Goal: Contribute content: Contribute content

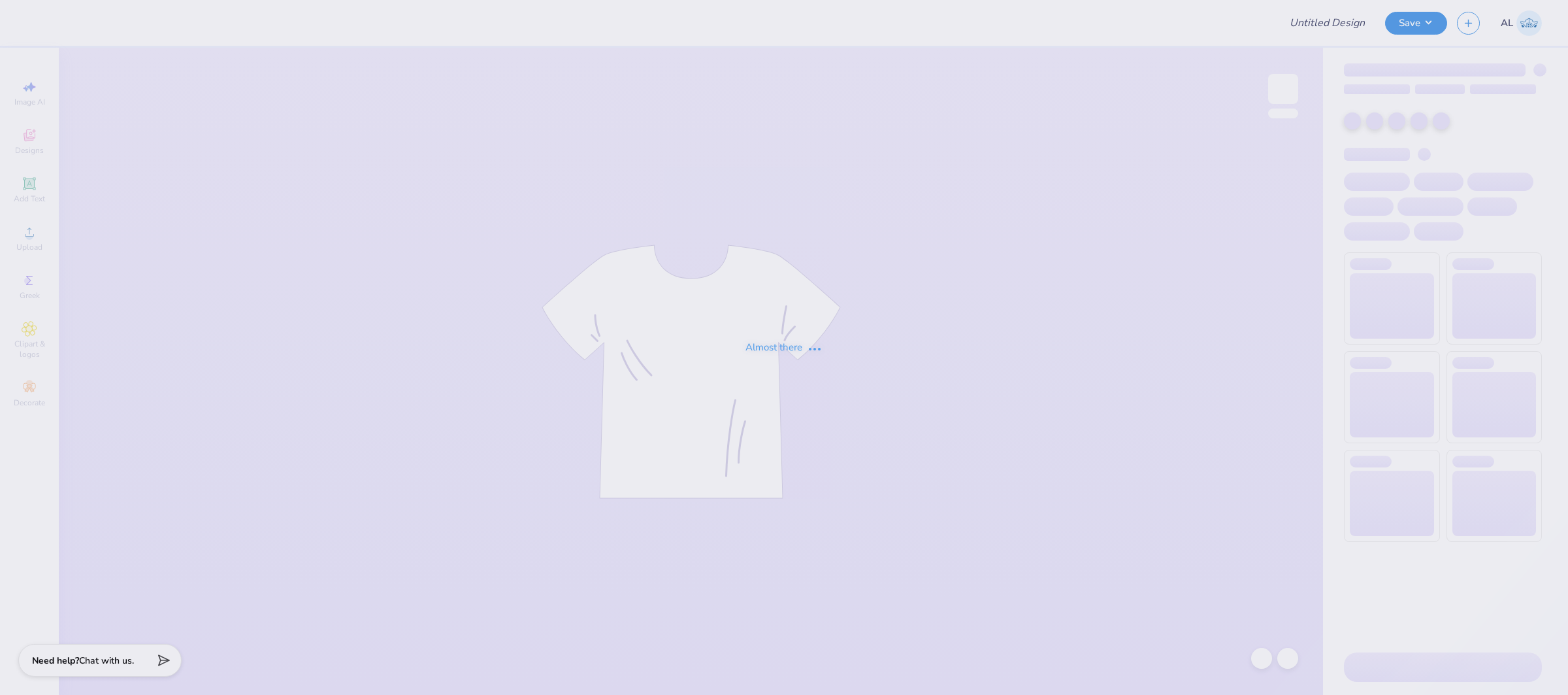
type input "FPS239925"
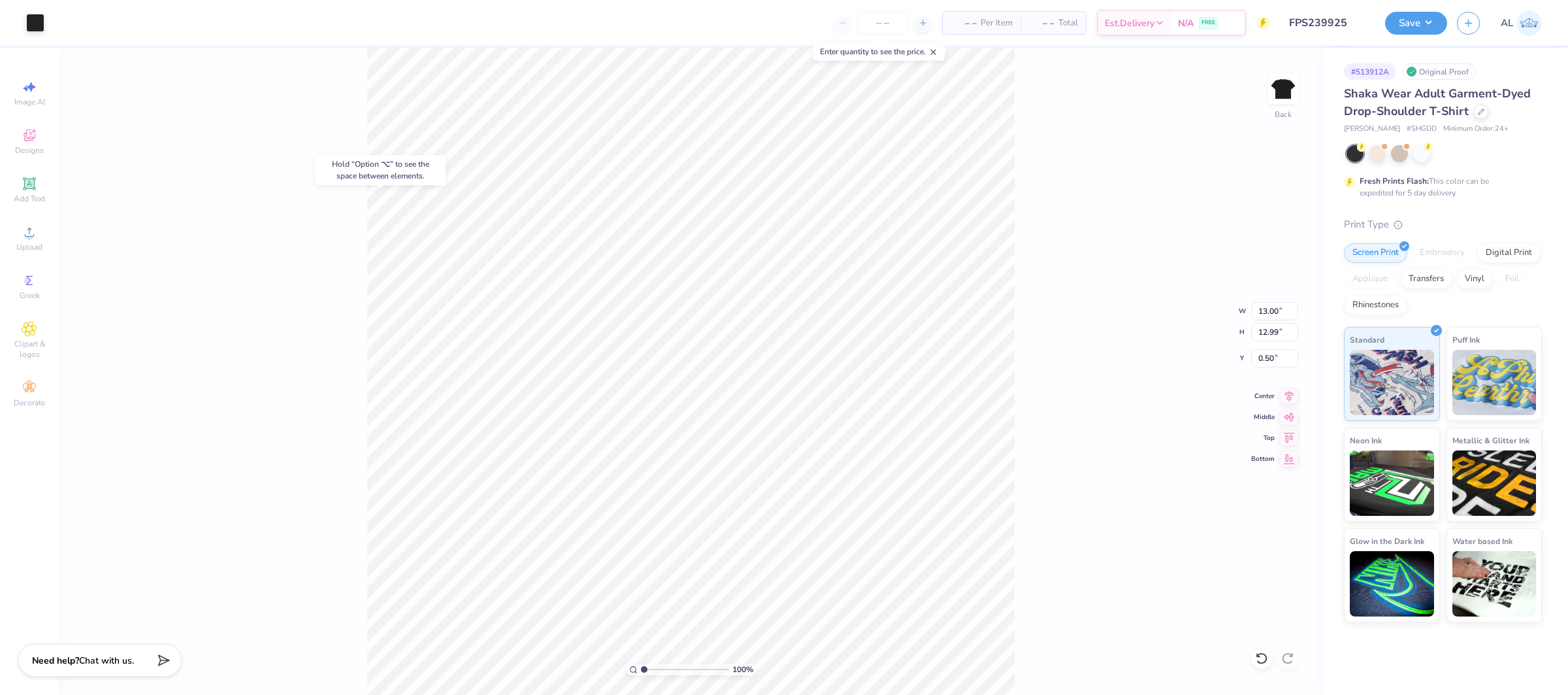
type input "0.50"
type input "9.03"
type input "2.56"
type input "12.64"
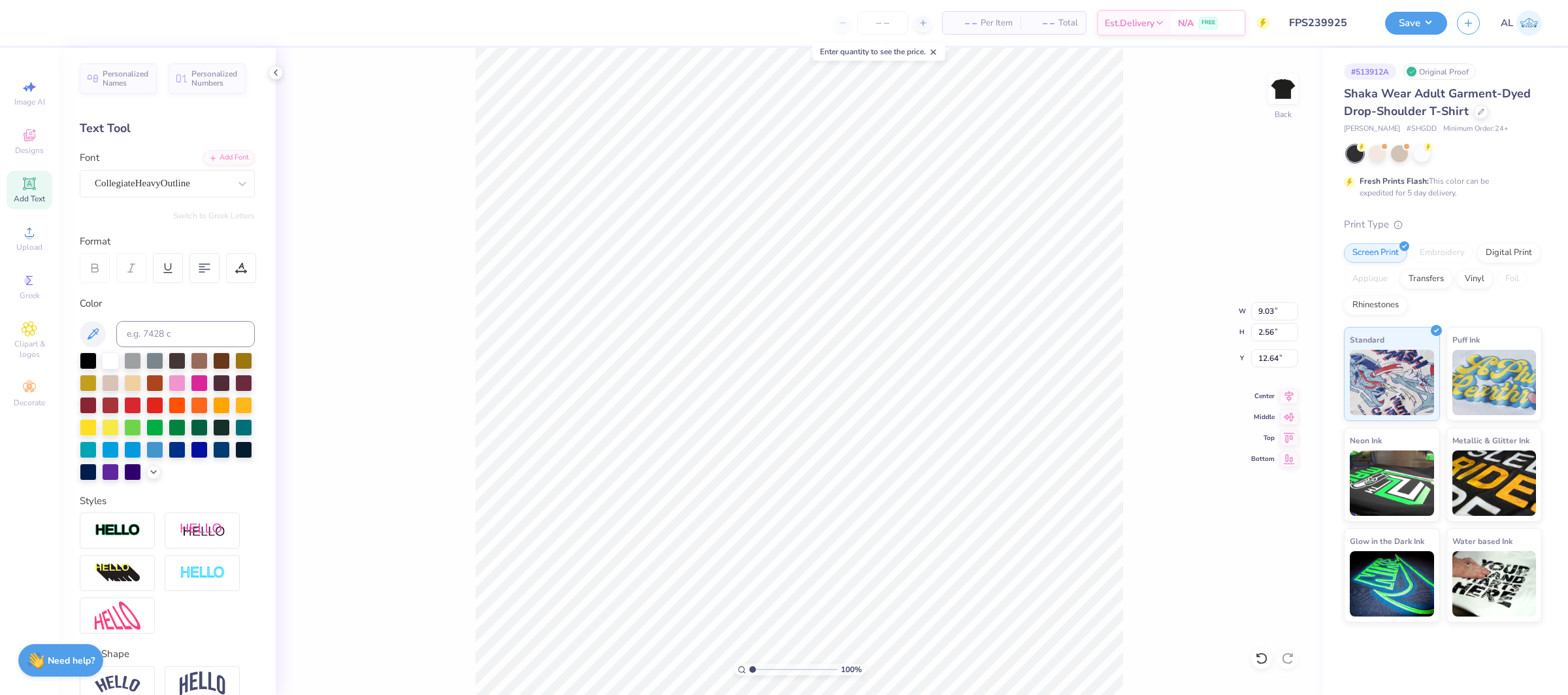
scroll to position [0, 1]
type textarea "[PERSON_NAME]"
drag, startPoint x: 1272, startPoint y: 358, endPoint x: 1219, endPoint y: 360, distance: 53.0
click at [1219, 360] on div "100 % Back W 13.00 13.00 " H 12.99 12.99 " Y 0.50 0.50 " Center Middle Top Bott…" at bounding box center [799, 372] width 1047 height 647
drag, startPoint x: 1265, startPoint y: 358, endPoint x: 1251, endPoint y: 361, distance: 14.3
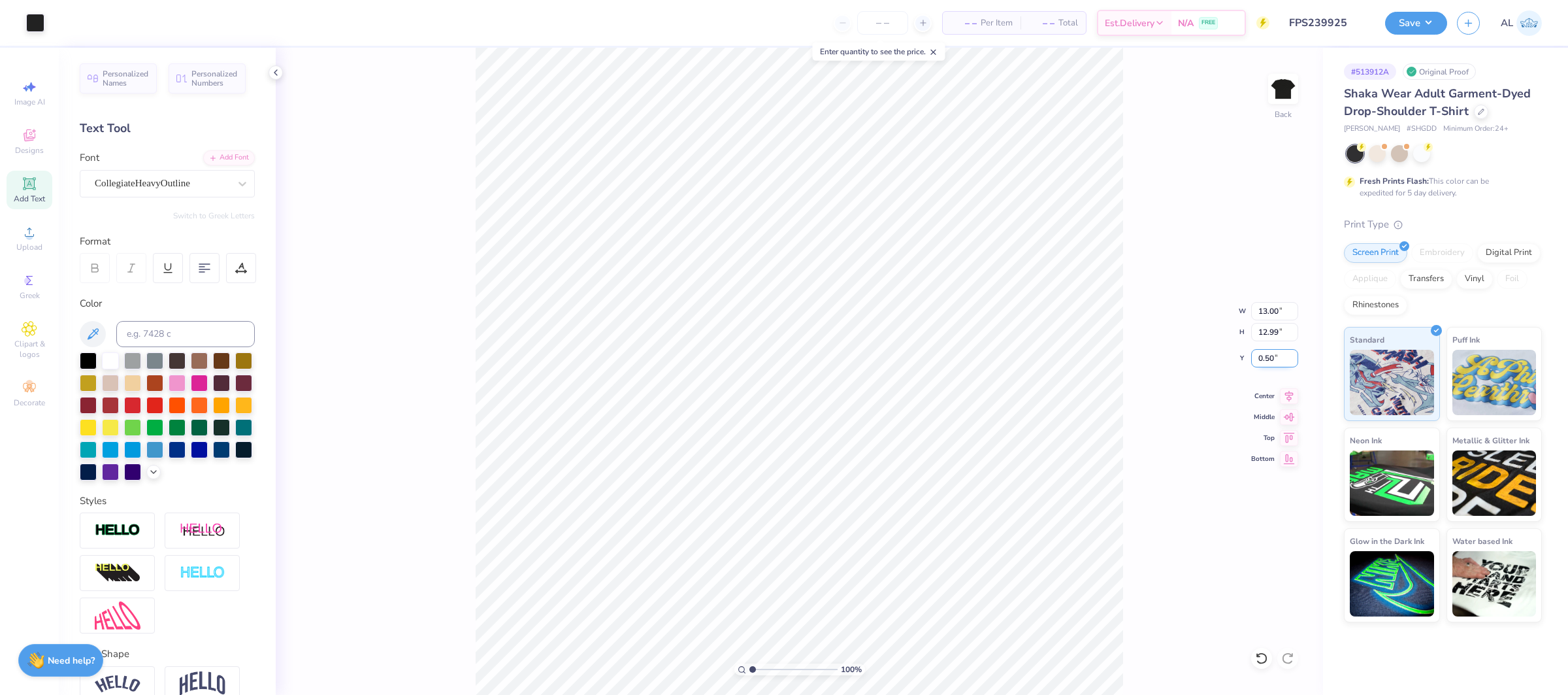
click at [1251, 361] on input "0.50" at bounding box center [1275, 358] width 47 height 18
click at [1263, 358] on input "0.50" at bounding box center [1275, 358] width 47 height 18
drag, startPoint x: 1262, startPoint y: 359, endPoint x: 1251, endPoint y: 360, distance: 11.0
click at [1251, 360] on input "0.50" at bounding box center [1275, 358] width 47 height 18
type input "2.50"
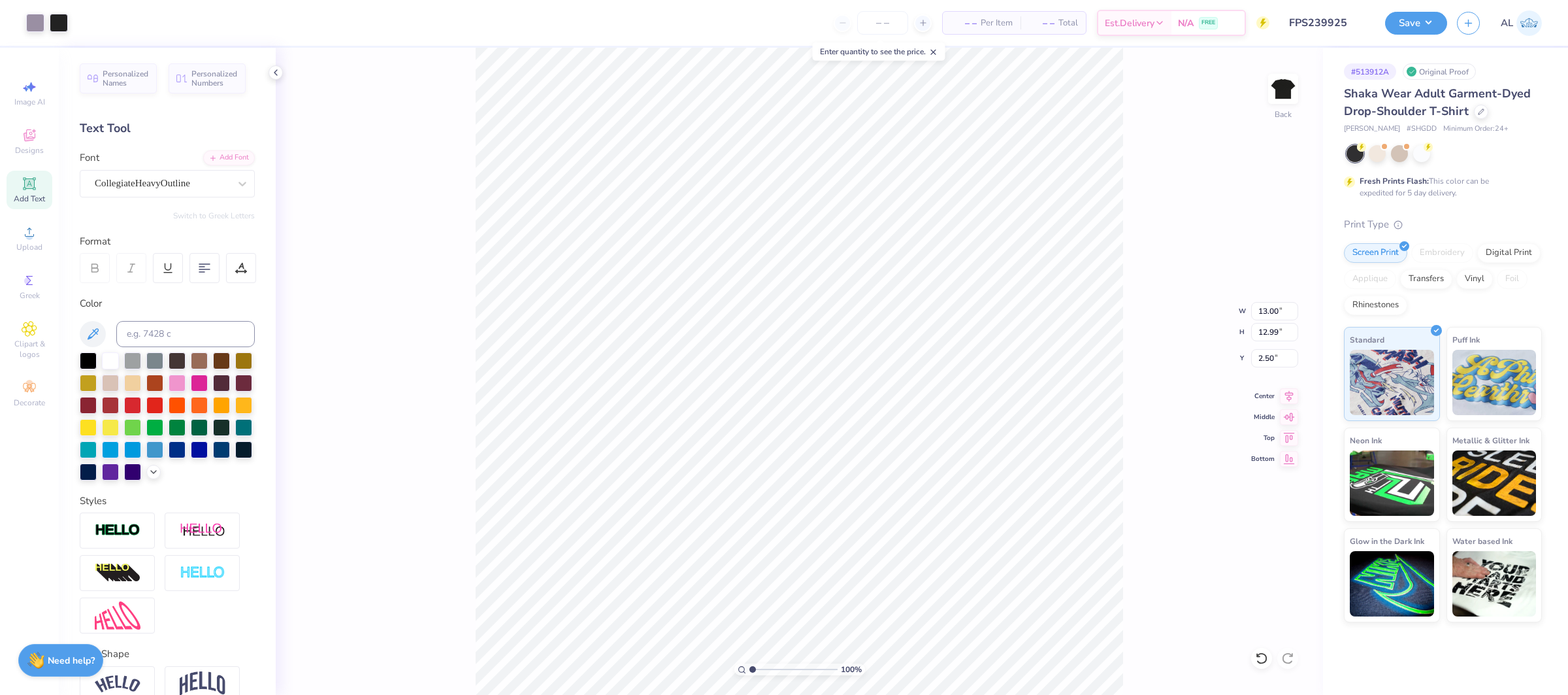
type input "11.07"
type input "2.56"
click at [1292, 401] on icon at bounding box center [1289, 394] width 18 height 16
type input "12.64"
click at [1292, 392] on icon at bounding box center [1289, 393] width 8 height 11
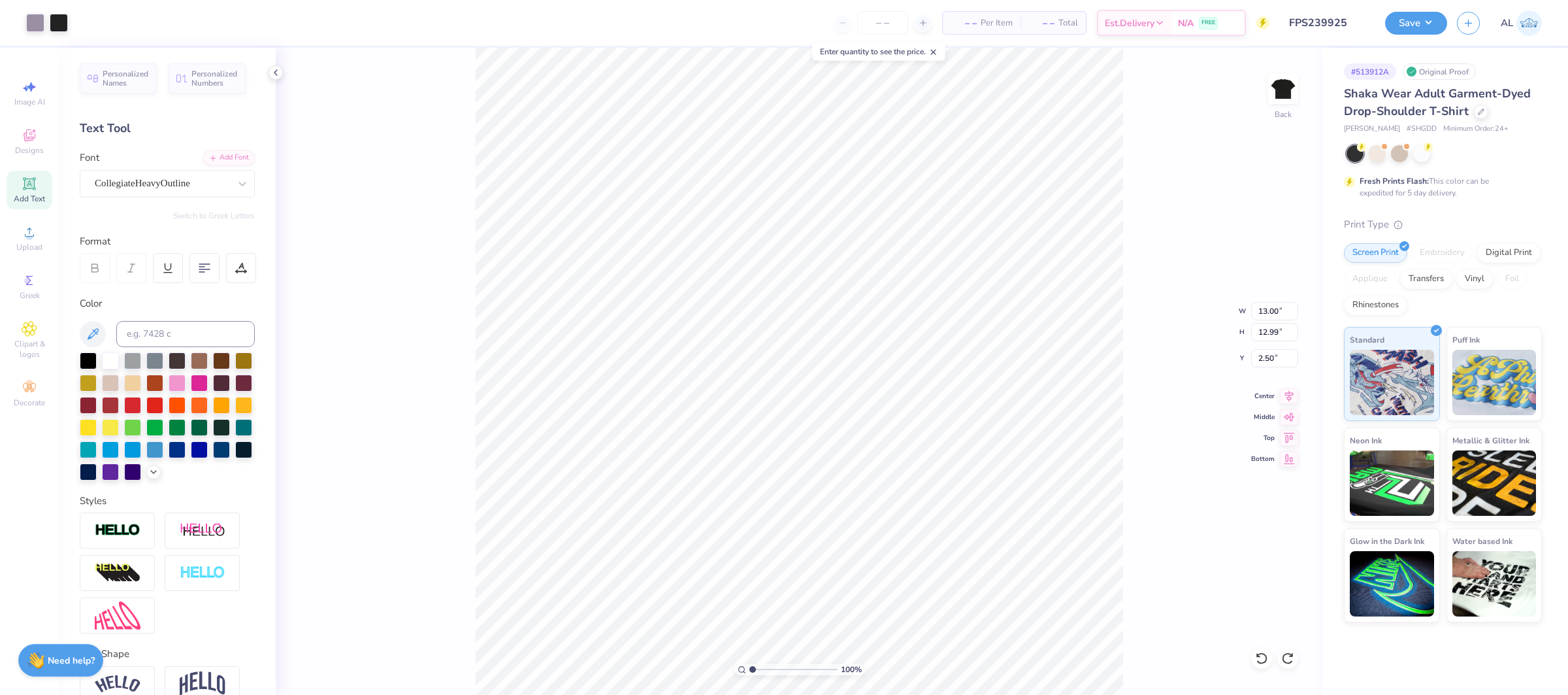
type input "11.07"
type input "2.56"
click at [1291, 397] on icon at bounding box center [1289, 394] width 18 height 16
type input "12.64"
type input "11.07"
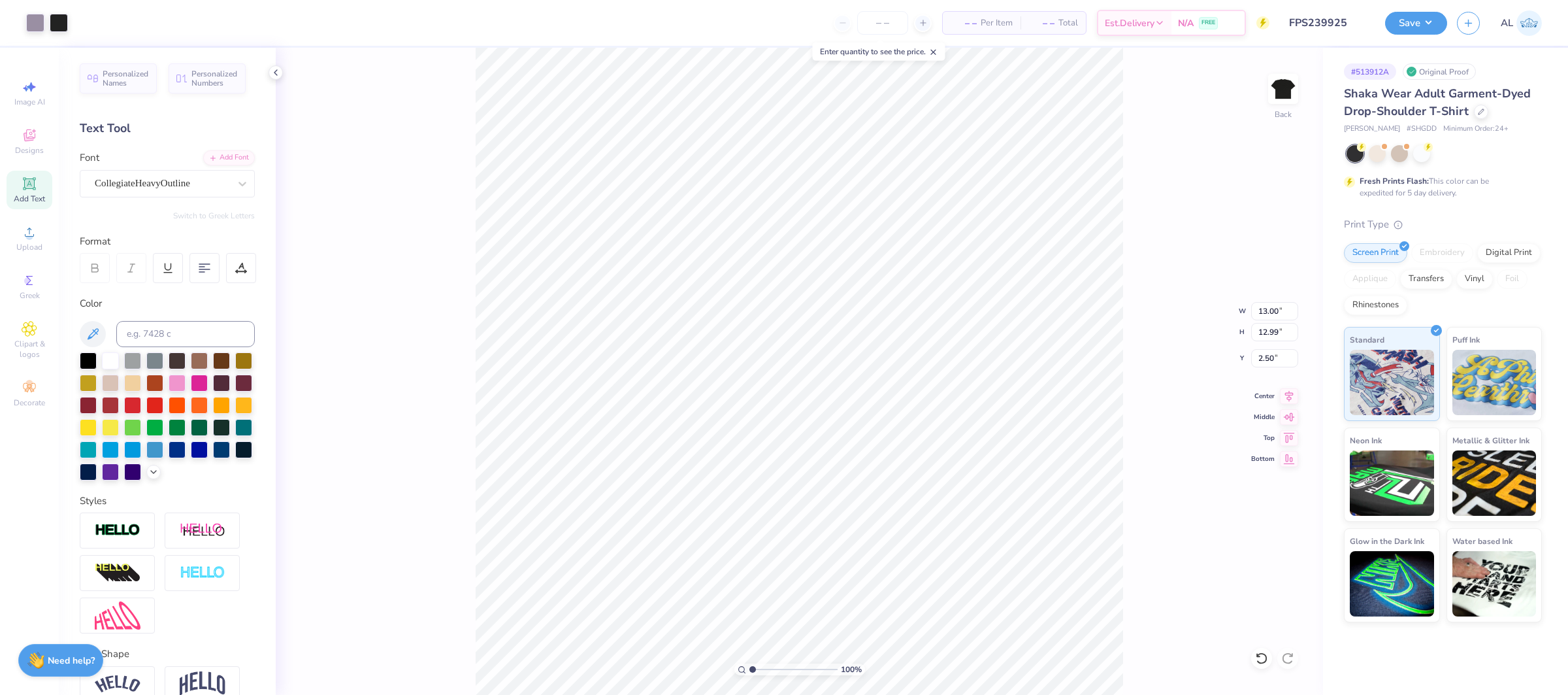
type input "2.56"
type input "17.56"
click at [1281, 393] on icon at bounding box center [1289, 394] width 18 height 16
type input "11.07"
type input "2.56"
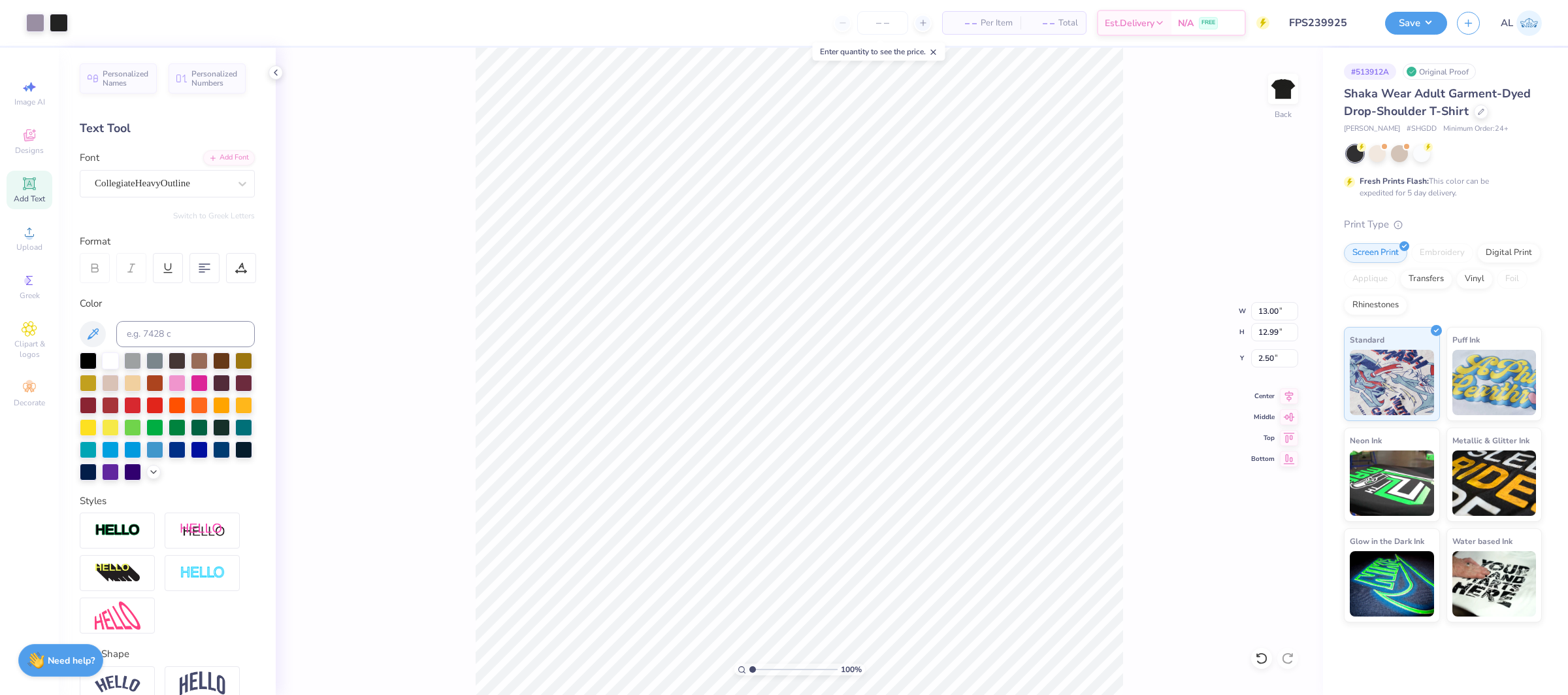
type input "17.56"
click at [1291, 394] on icon at bounding box center [1289, 394] width 18 height 16
click at [1422, 29] on button "Save" at bounding box center [1416, 21] width 62 height 23
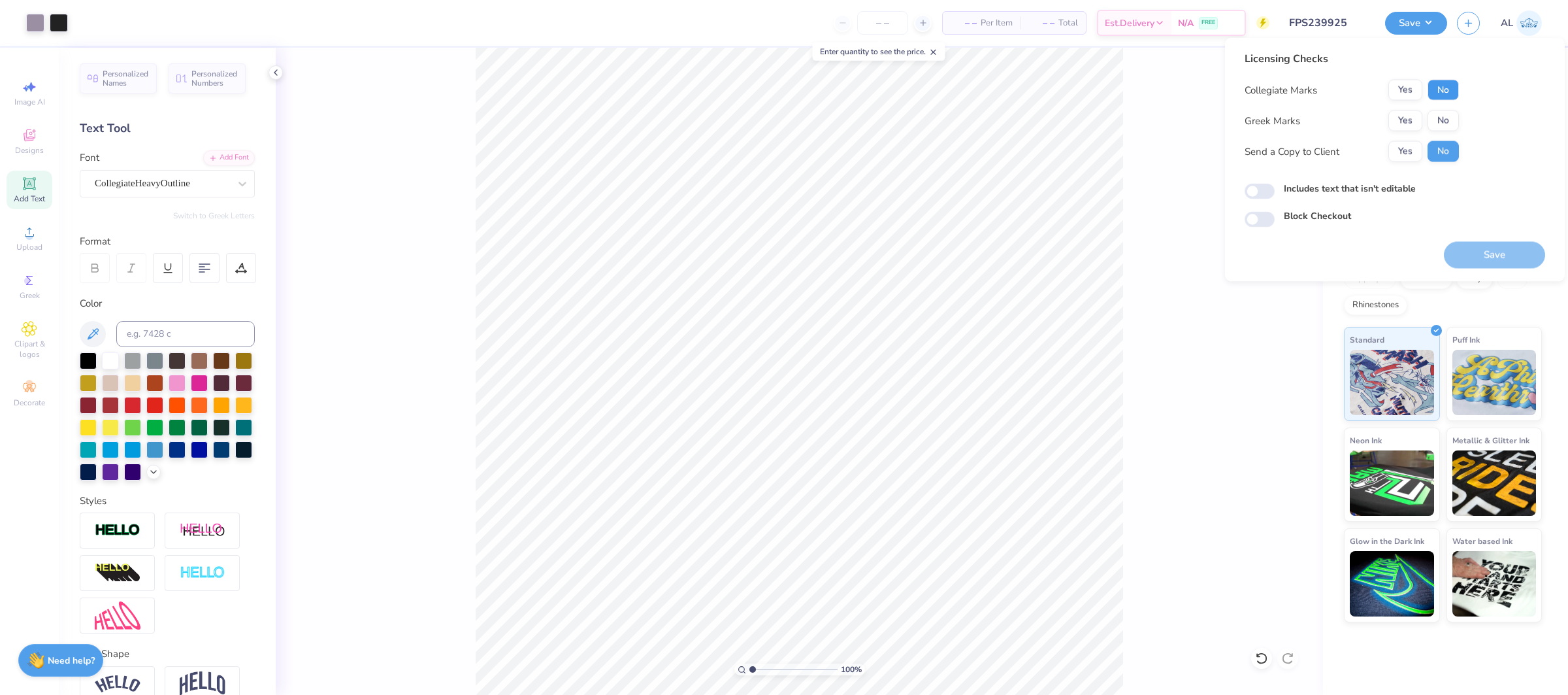
click at [1448, 89] on button "No" at bounding box center [1443, 90] width 32 height 21
click at [1410, 116] on button "Yes" at bounding box center [1404, 121] width 34 height 21
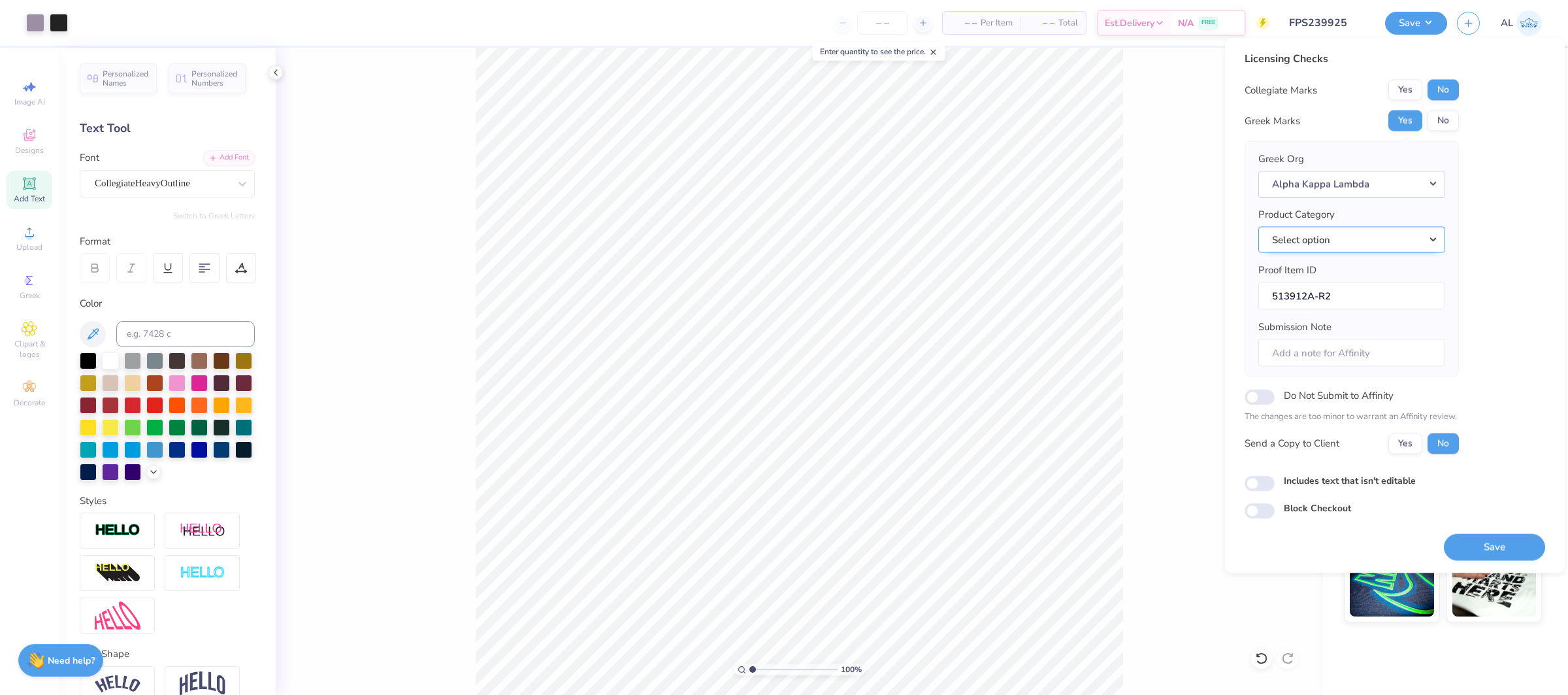
click at [1365, 249] on button "Select option" at bounding box center [1351, 239] width 187 height 27
click at [1347, 340] on link "Short sleeve t-shirts" at bounding box center [1351, 347] width 176 height 22
click at [1495, 554] on button "Save" at bounding box center [1494, 547] width 101 height 27
